Goal: Task Accomplishment & Management: Manage account settings

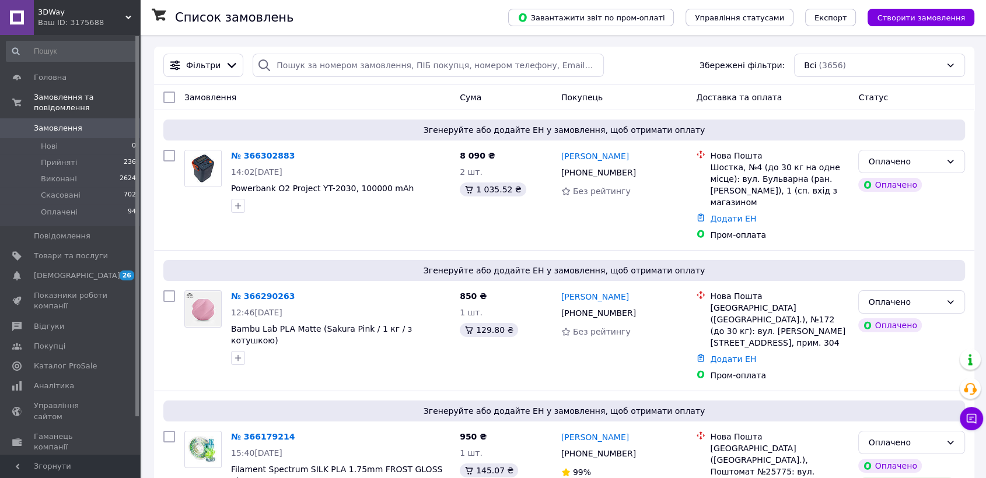
drag, startPoint x: 0, startPoint y: 0, endPoint x: 415, endPoint y: 99, distance: 426.9
click at [415, 99] on div "Замовлення" at bounding box center [317, 97] width 275 height 21
click at [918, 157] on div "Оплачено" at bounding box center [904, 161] width 73 height 13
click at [927, 181] on li "Прийнято" at bounding box center [911, 186] width 106 height 21
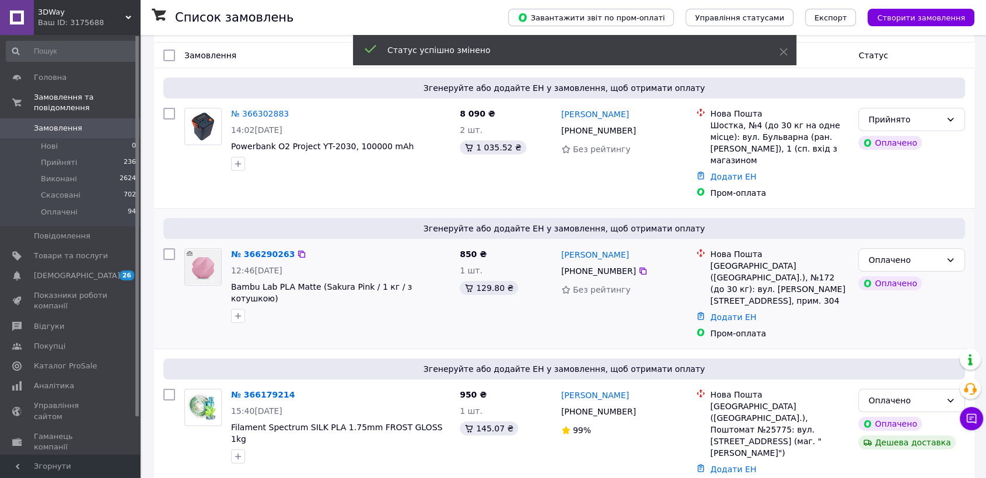
scroll to position [65, 0]
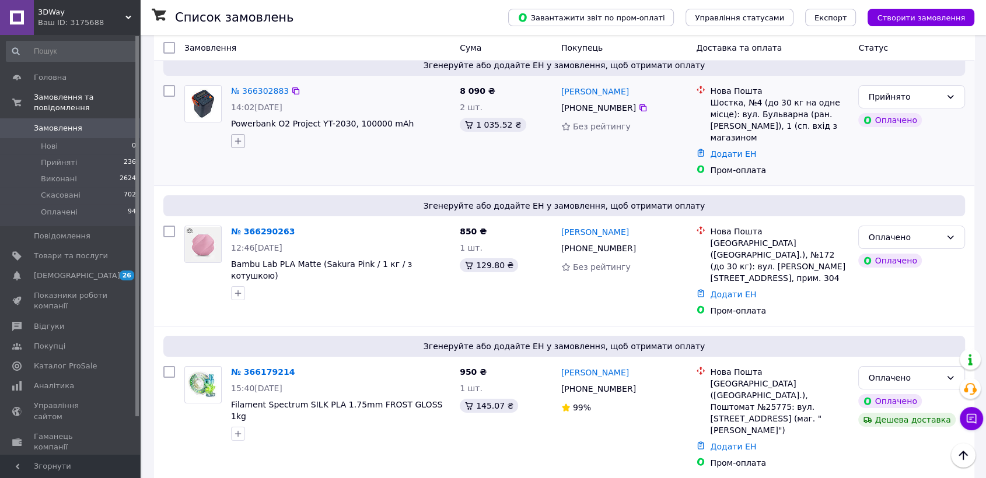
click at [238, 148] on button "button" at bounding box center [238, 141] width 14 height 14
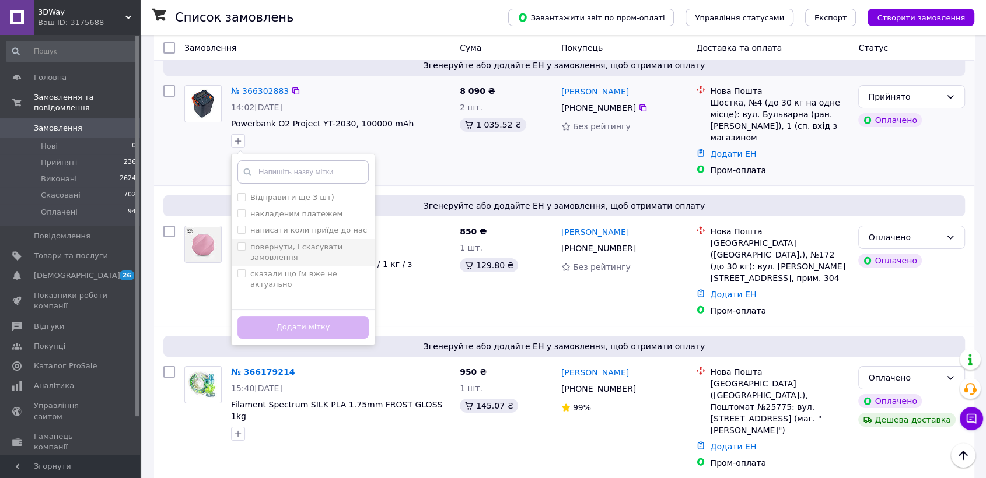
click at [243, 248] on input "повернути, і скасувати замовлення" at bounding box center [241, 247] width 8 height 8
checkbox input "false"
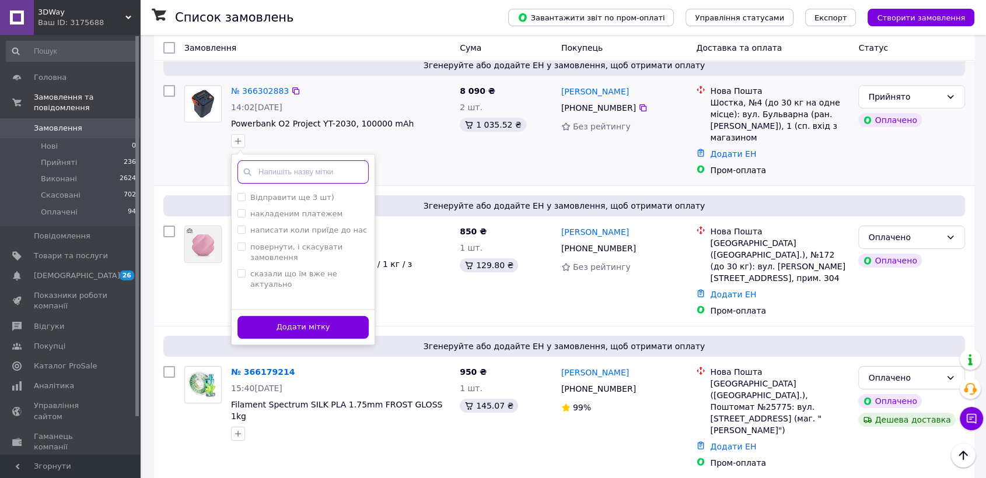
click at [272, 175] on input "text" at bounding box center [302, 171] width 131 height 23
type input "о"
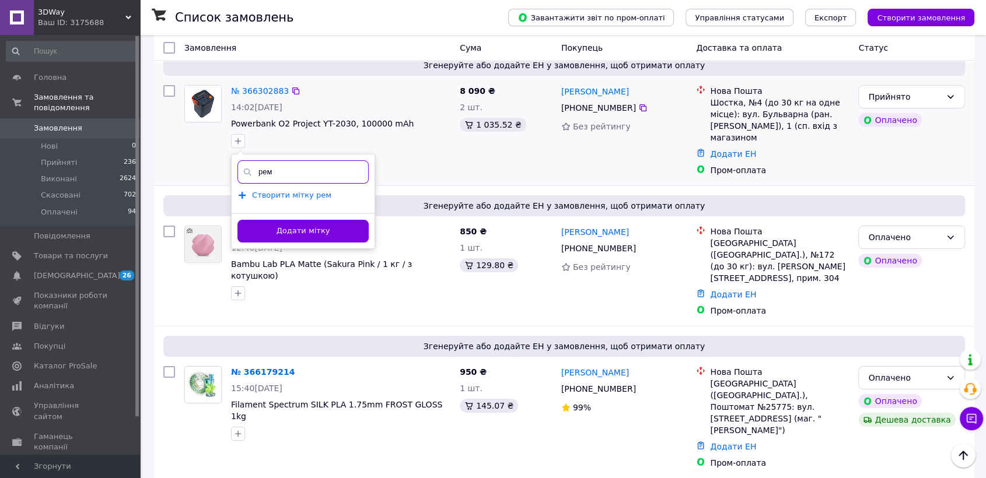
type input "рем"
click at [288, 197] on span "Створити мітку рем" at bounding box center [291, 195] width 79 height 9
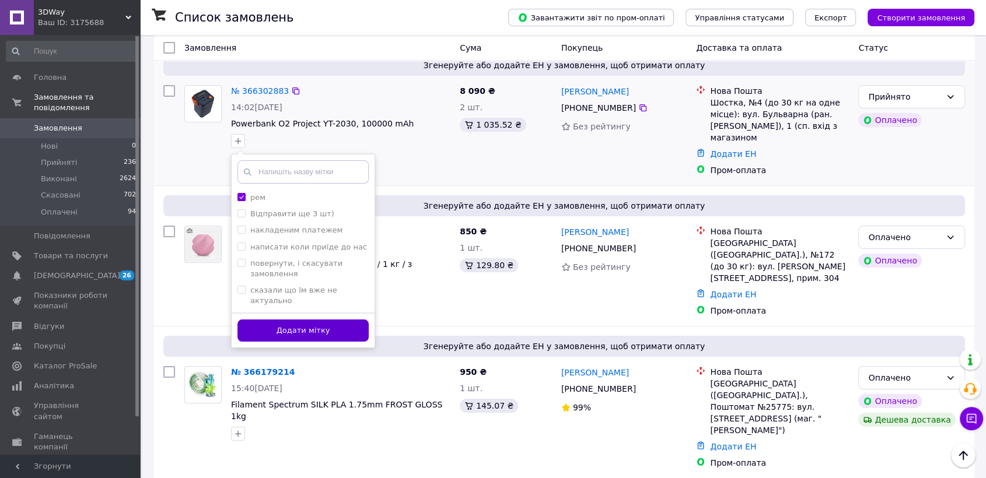
click at [317, 337] on button "Додати мітку" at bounding box center [302, 331] width 131 height 23
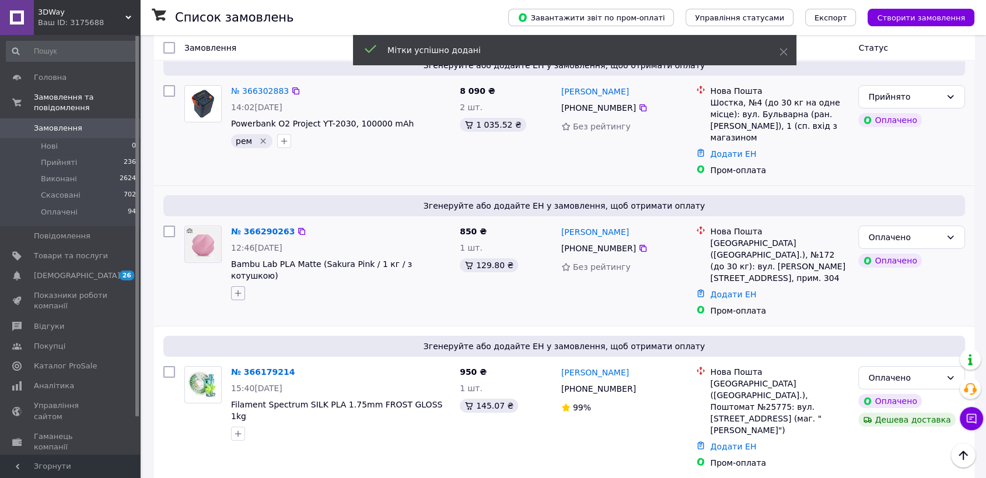
click at [234, 289] on icon "button" at bounding box center [237, 293] width 9 height 9
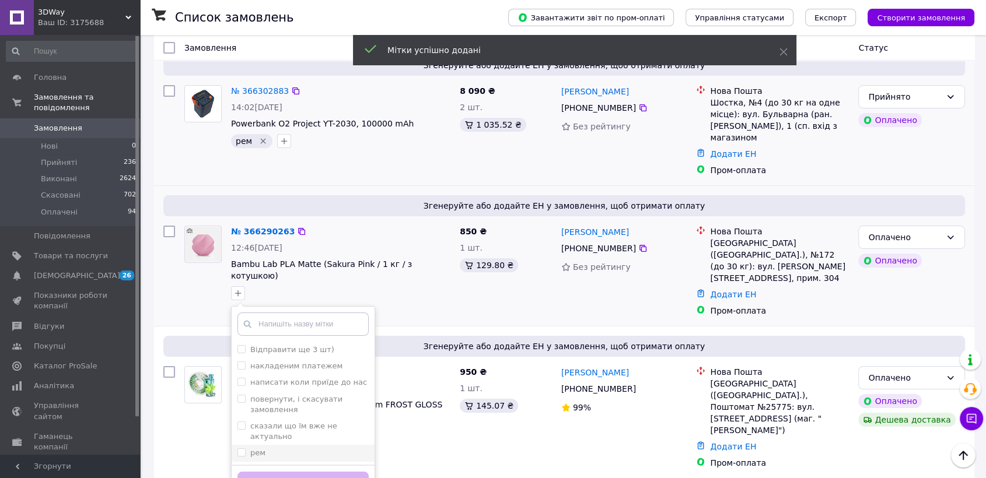
click at [244, 448] on input "рем" at bounding box center [241, 452] width 8 height 8
checkbox input "true"
click at [285, 472] on button "Додати мітку" at bounding box center [302, 483] width 131 height 23
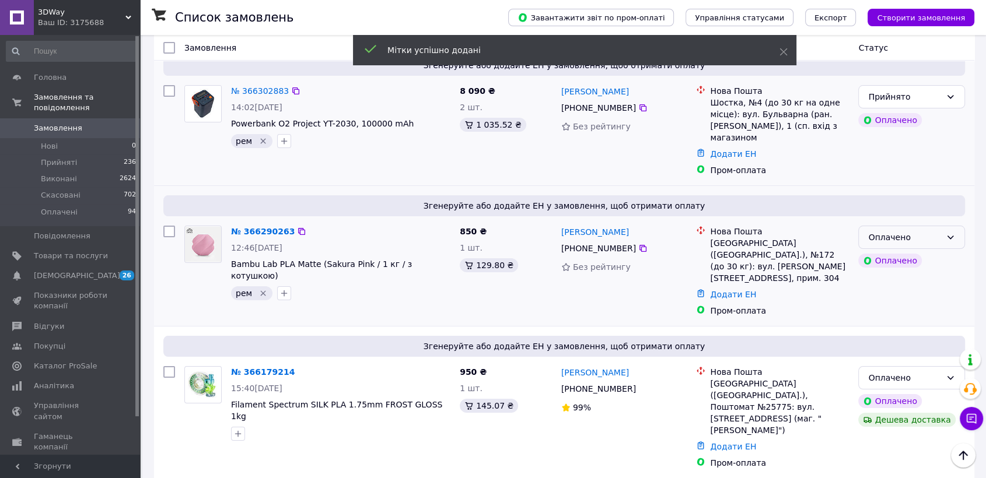
click at [926, 231] on div "Оплачено" at bounding box center [904, 237] width 73 height 13
click at [920, 244] on li "Прийнято" at bounding box center [911, 250] width 106 height 21
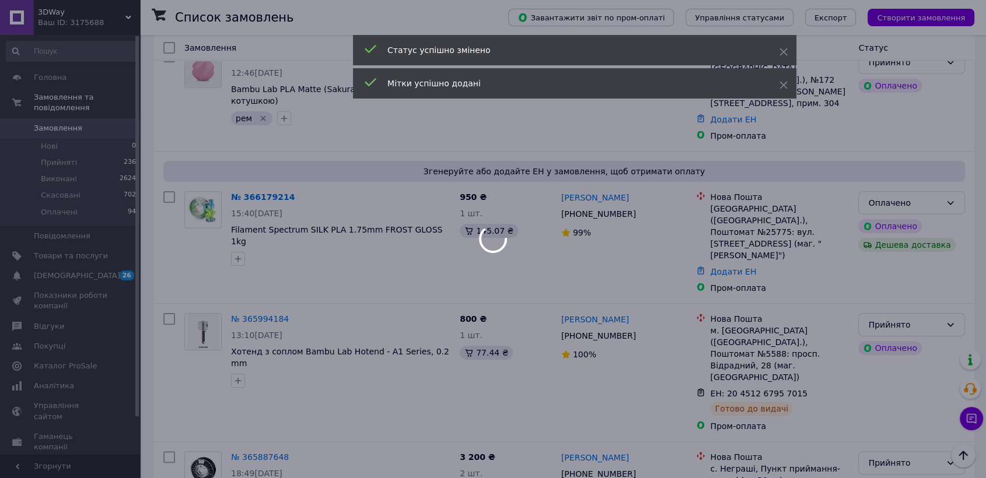
scroll to position [259, 0]
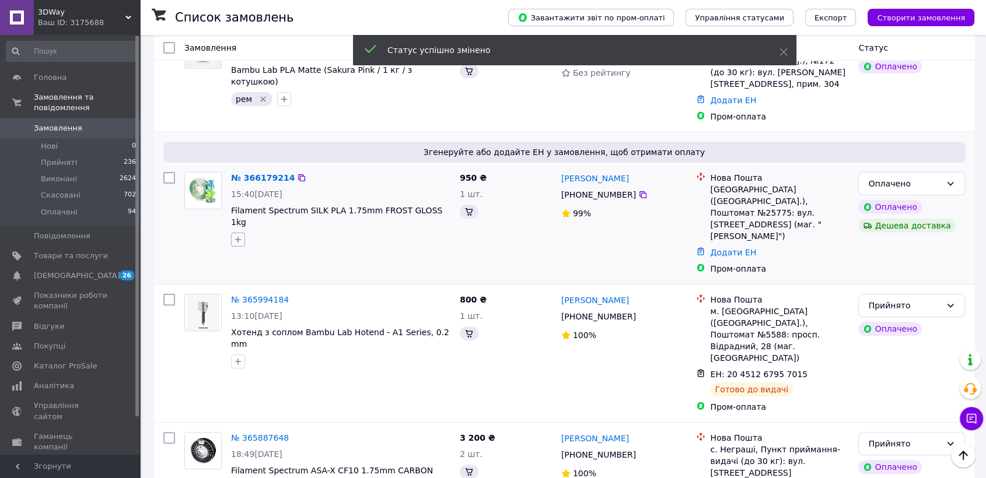
click at [239, 237] on icon "button" at bounding box center [238, 240] width 6 height 6
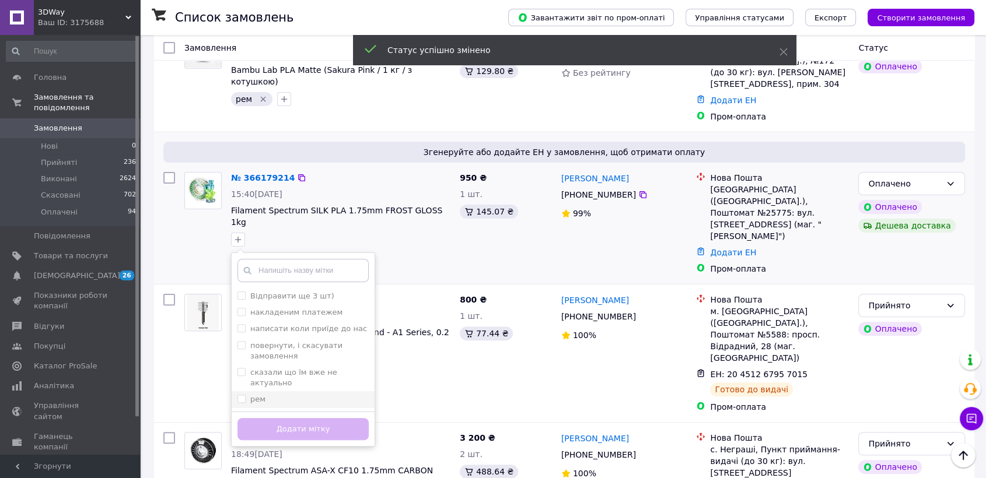
click at [242, 395] on input "рем" at bounding box center [241, 399] width 8 height 8
checkbox input "true"
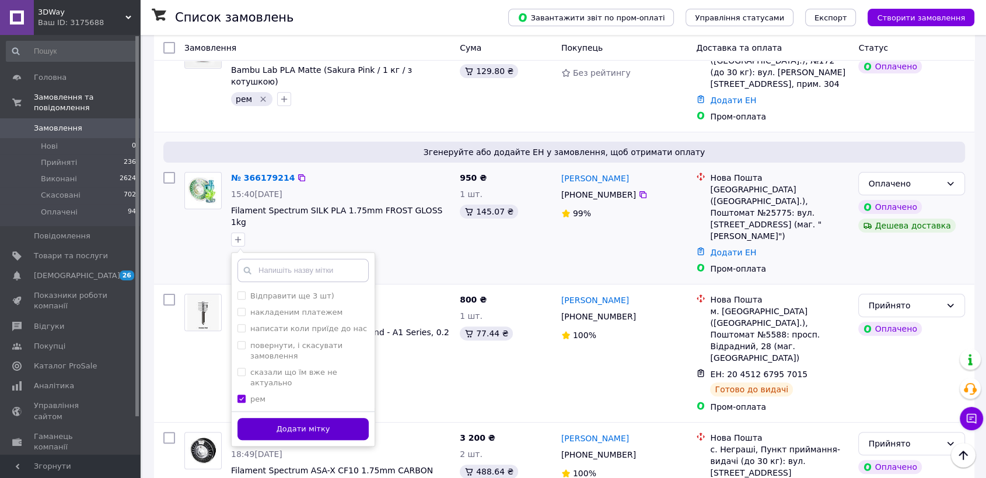
click at [304, 418] on button "Додати мітку" at bounding box center [302, 429] width 131 height 23
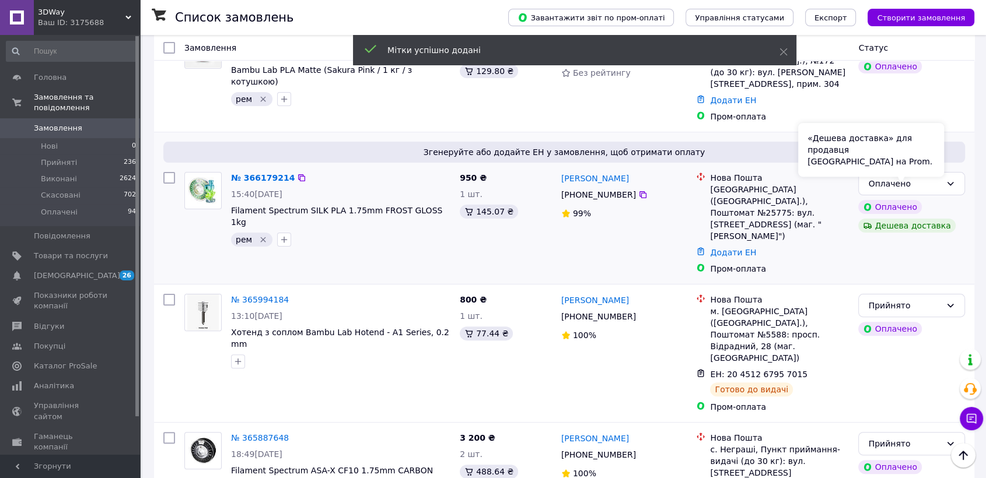
click at [936, 143] on div "«Дешева доставка» для продавця [GEOGRAPHIC_DATA] на Prom." at bounding box center [871, 150] width 146 height 54
click at [948, 172] on div "Оплачено" at bounding box center [911, 183] width 107 height 23
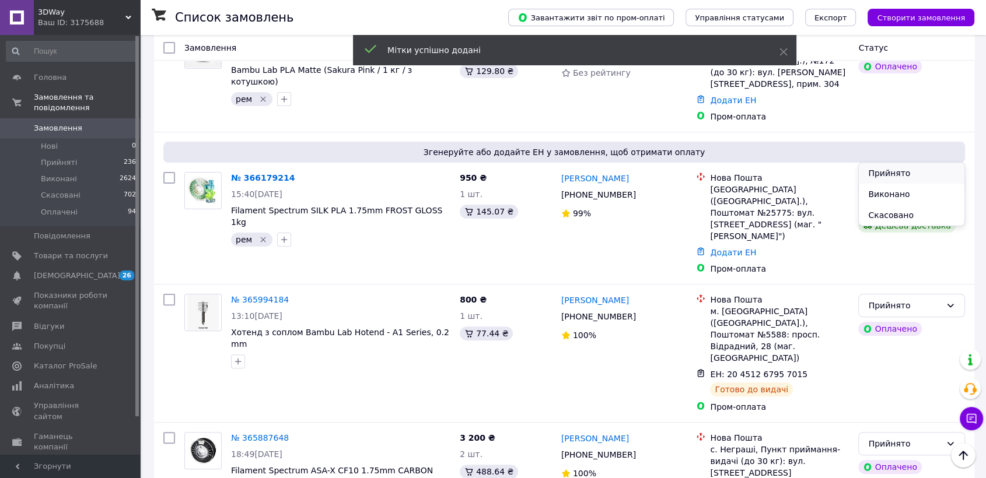
click at [925, 170] on li "Прийнято" at bounding box center [911, 173] width 106 height 21
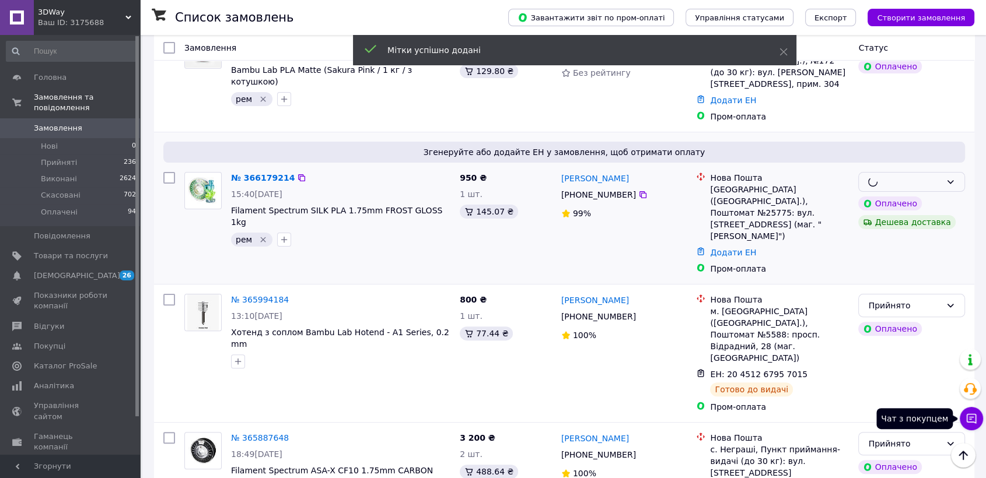
drag, startPoint x: 972, startPoint y: 424, endPoint x: 630, endPoint y: 197, distance: 410.0
click at [972, 423] on icon at bounding box center [971, 419] width 12 height 12
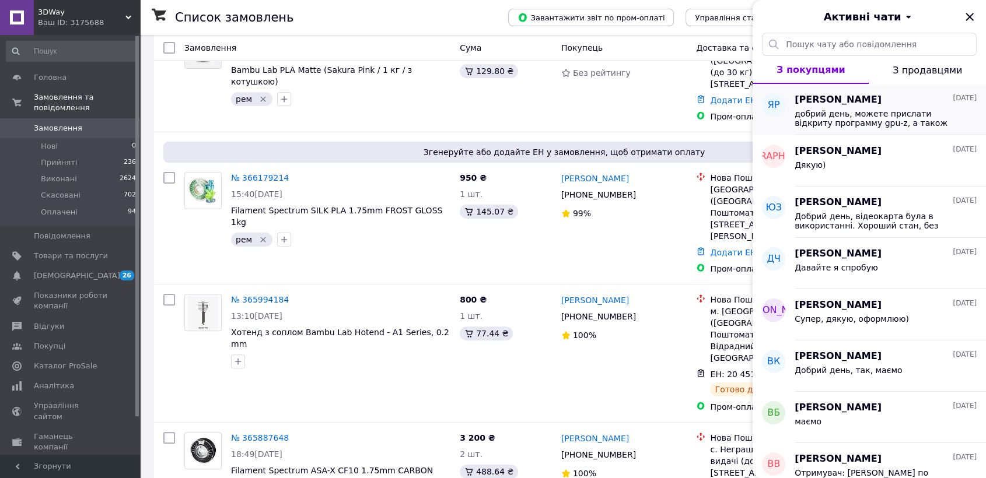
click at [891, 115] on span "добрий день, можете прислати відкриту программу gpu-z, а також скрін стресс тес…" at bounding box center [877, 118] width 166 height 19
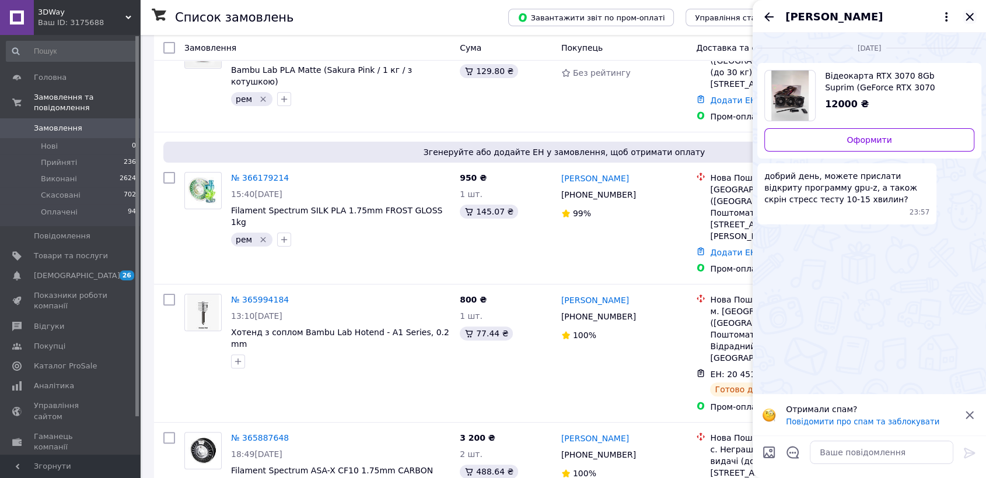
click at [965, 12] on icon "Закрити" at bounding box center [969, 17] width 14 height 14
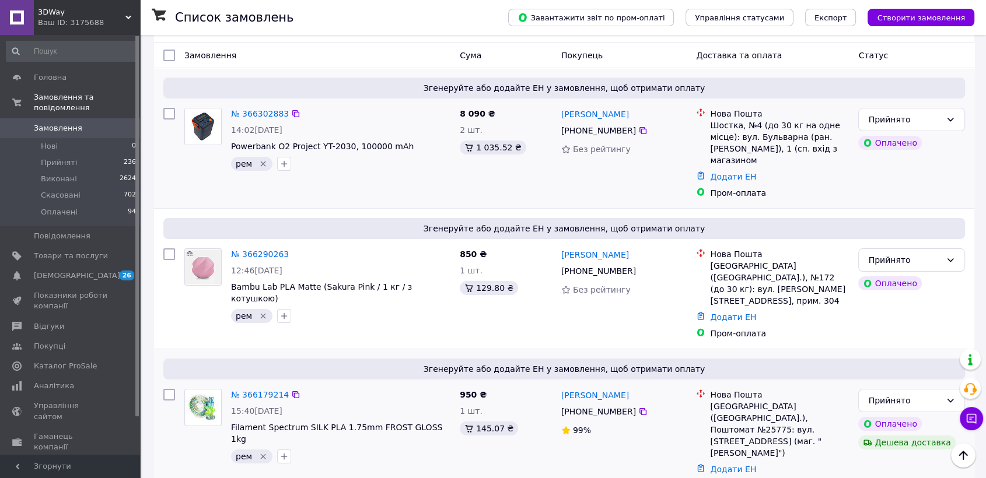
scroll to position [0, 0]
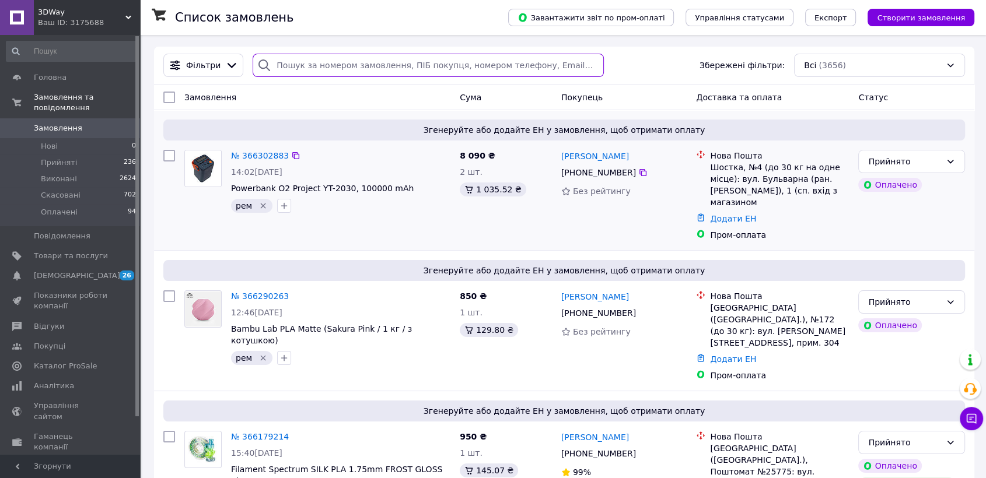
click at [350, 66] on input "search" at bounding box center [428, 65] width 351 height 23
type input "[PERSON_NAME]"
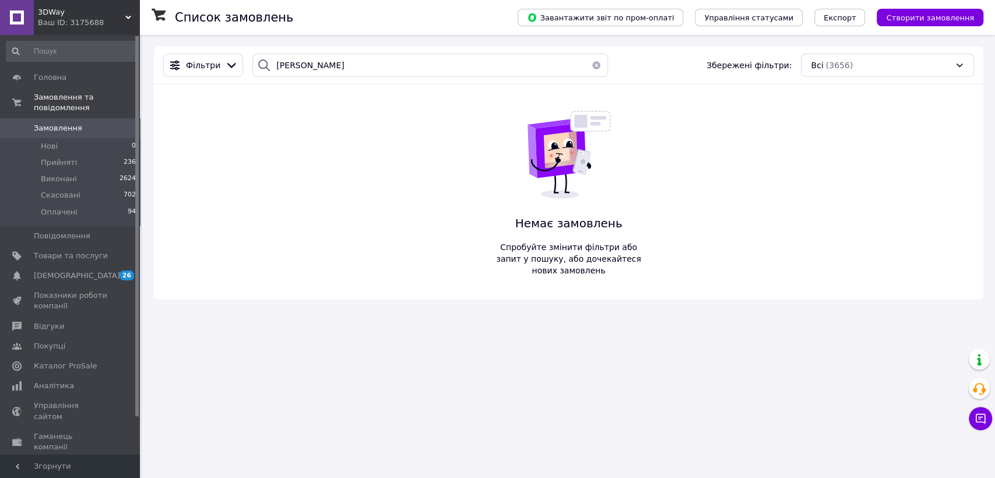
click at [588, 66] on button "button" at bounding box center [596, 65] width 23 height 23
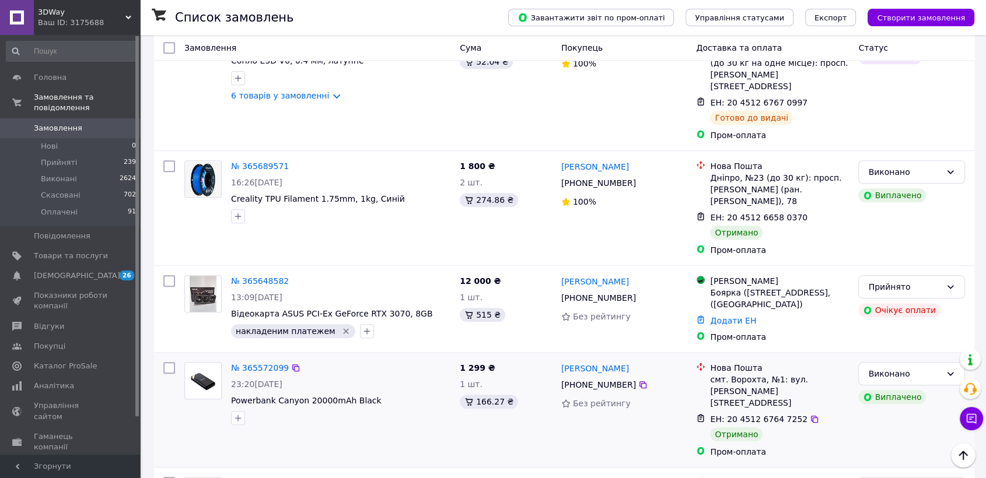
scroll to position [907, 0]
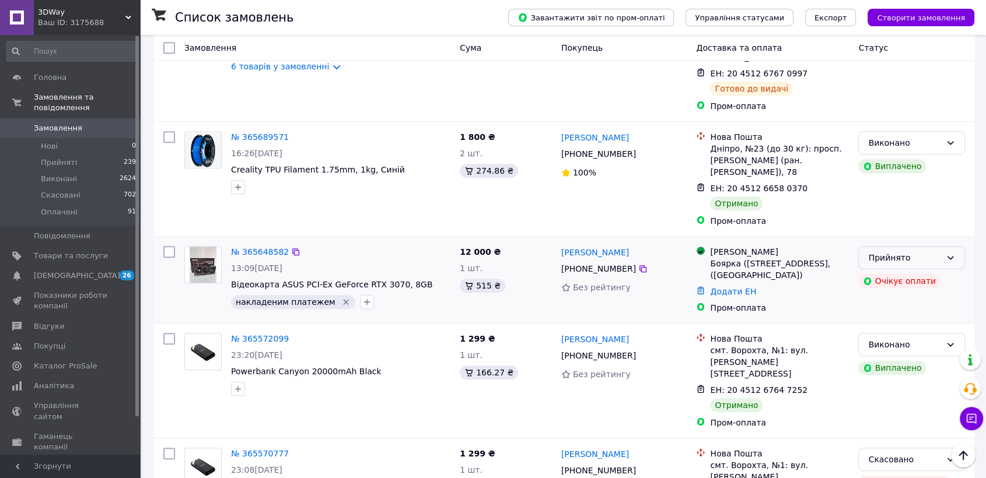
click at [952, 256] on icon at bounding box center [950, 257] width 6 height 3
click at [911, 183] on li "Скасовано" at bounding box center [911, 181] width 106 height 21
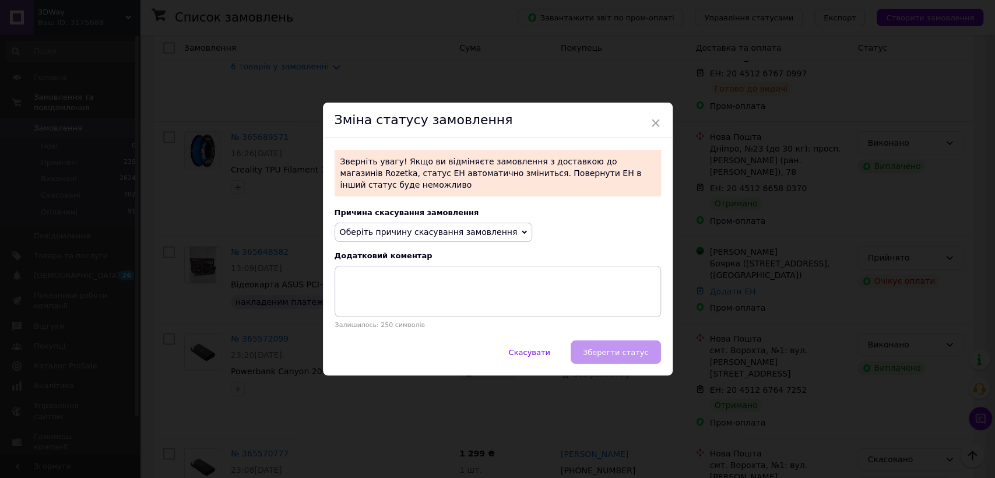
click at [430, 227] on span "Оберіть причину скасування замовлення" at bounding box center [429, 231] width 178 height 9
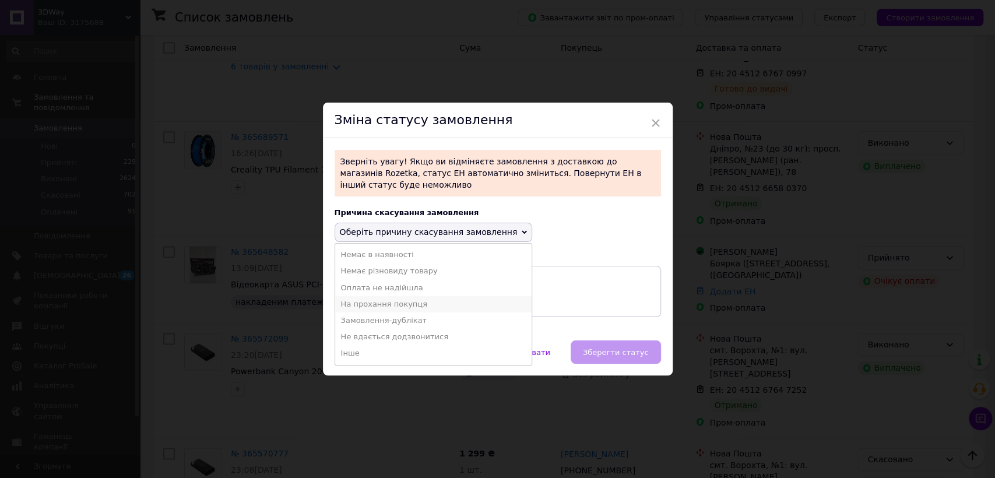
click at [401, 296] on li "На прохання покупця" at bounding box center [433, 304] width 197 height 16
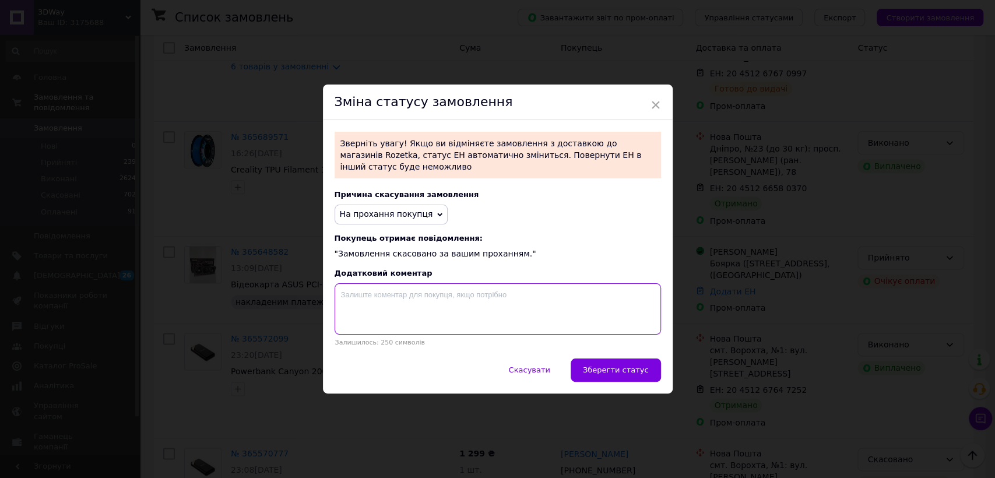
click at [444, 303] on textarea at bounding box center [498, 308] width 327 height 51
type textarea "клієнт обрав інший метод оплати та доставки"
click at [616, 359] on button "Зберегти статус" at bounding box center [616, 370] width 90 height 23
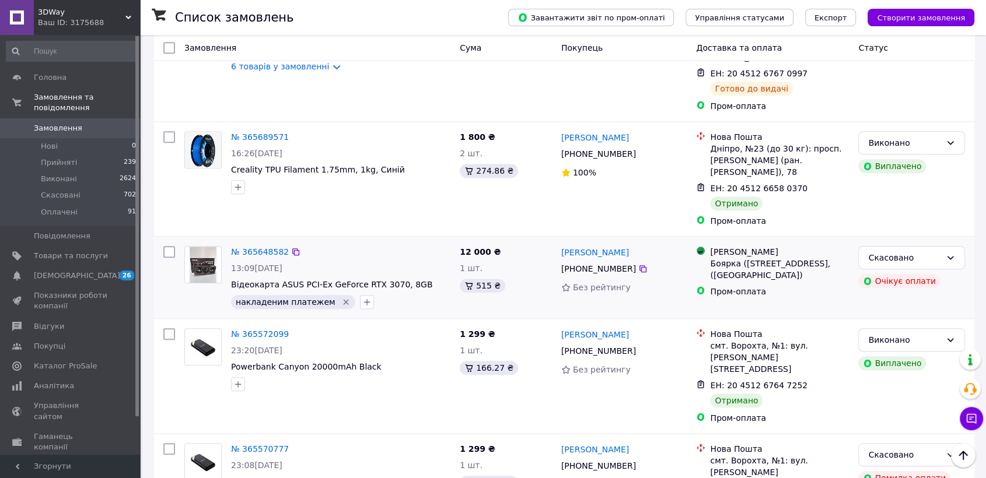
click at [341, 297] on icon "Видалити мітку" at bounding box center [345, 301] width 9 height 9
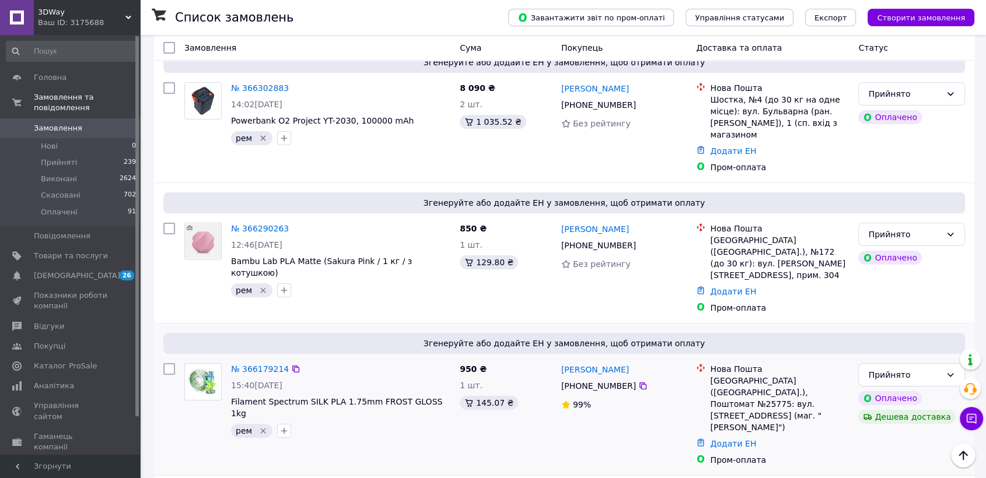
scroll to position [65, 0]
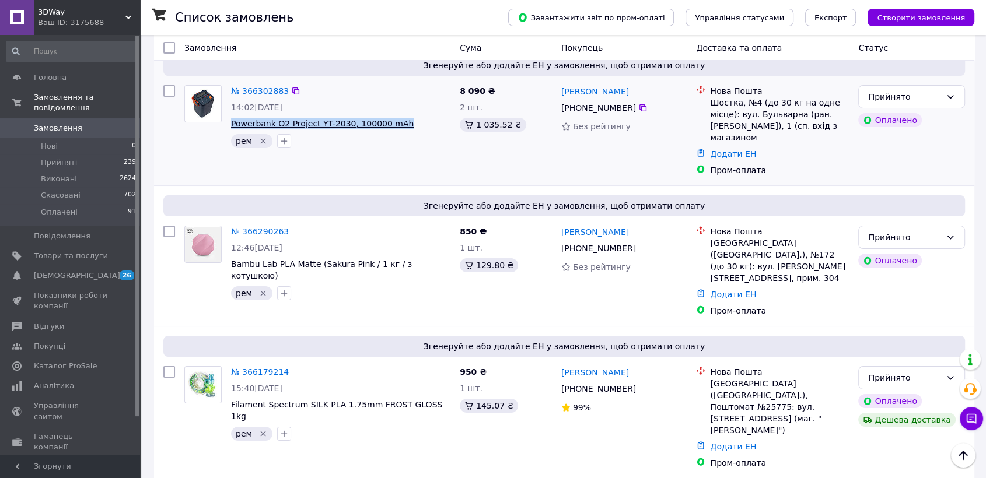
drag, startPoint x: 402, startPoint y: 120, endPoint x: 233, endPoint y: 122, distance: 169.1
click at [232, 122] on span "Powerbank O2 Project YT-2030, 100000 mAh" at bounding box center [340, 124] width 219 height 12
copy span "Powerbank O2 Project YT-2030, 100000 mAh"
click at [393, 152] on div "№ 366302883 14:02, 12.10.2025 Powerbank O2 Project YT-2030, 100000 mAh рем" at bounding box center [340, 116] width 229 height 72
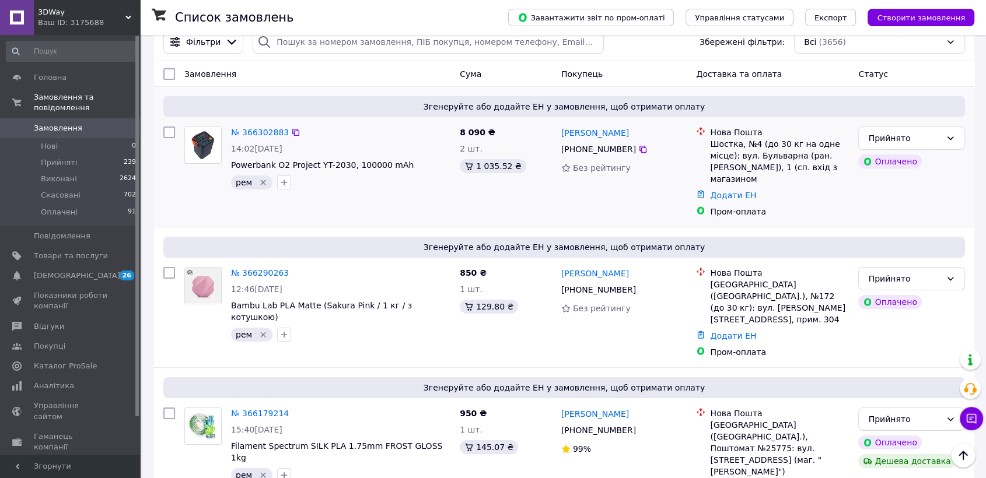
scroll to position [0, 0]
